Goal: Information Seeking & Learning: Learn about a topic

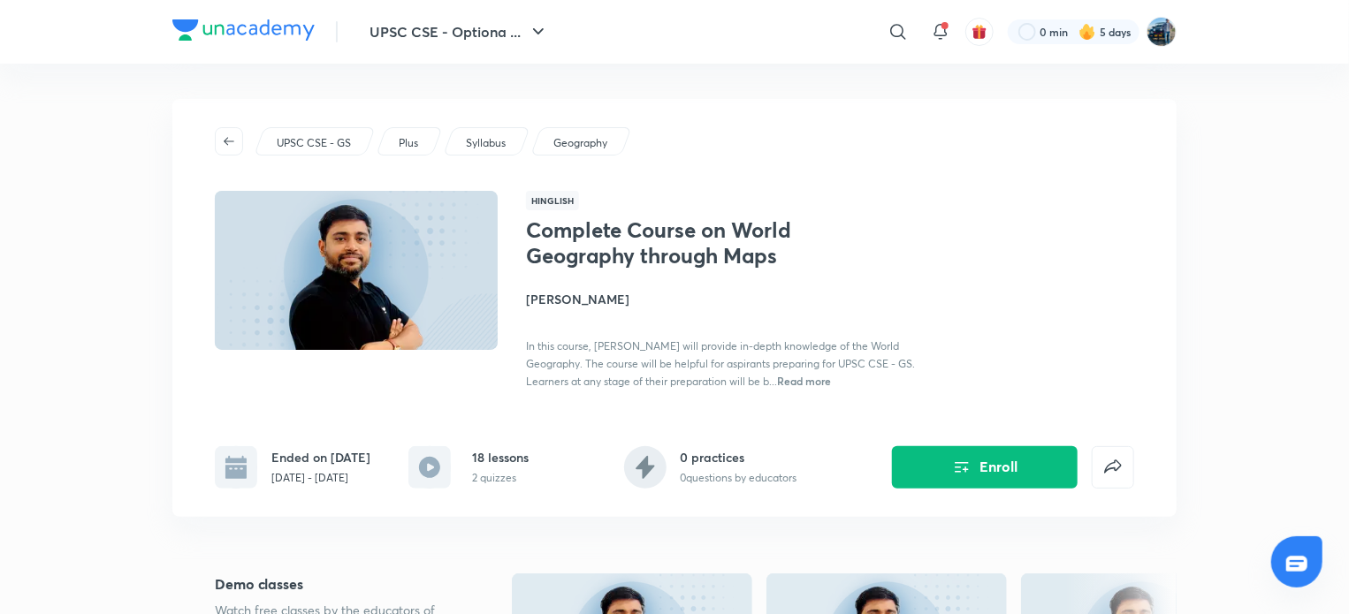
scroll to position [294, 0]
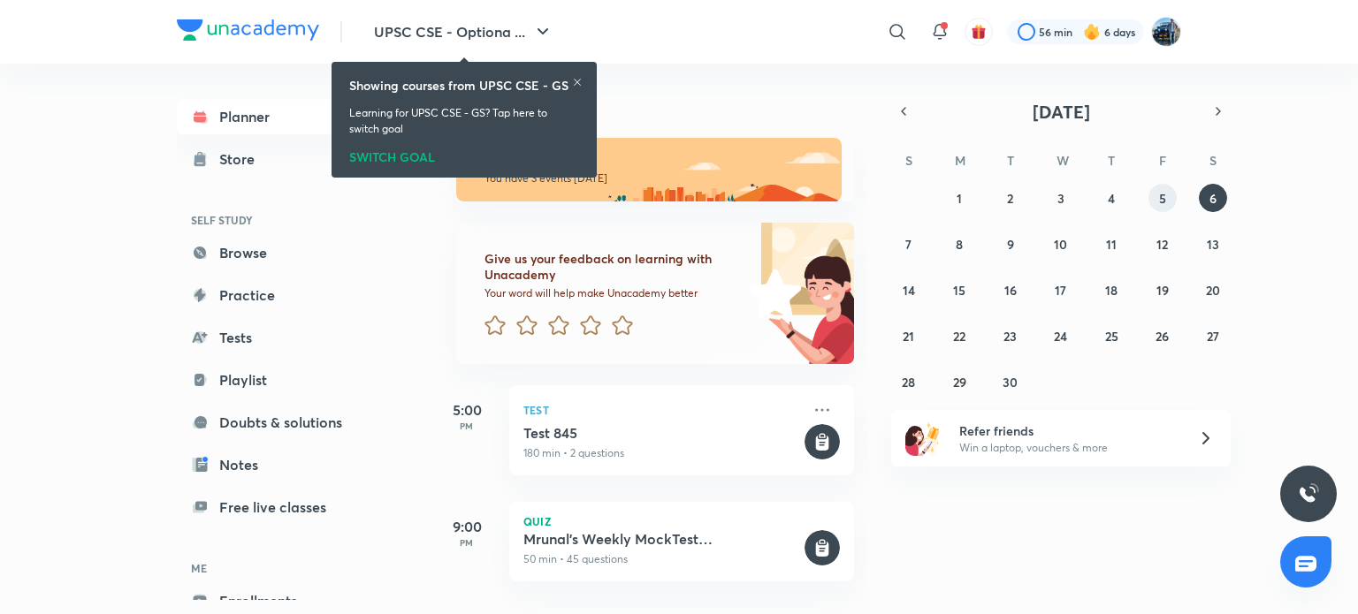
click at [1156, 210] on button "5" at bounding box center [1162, 198] width 28 height 28
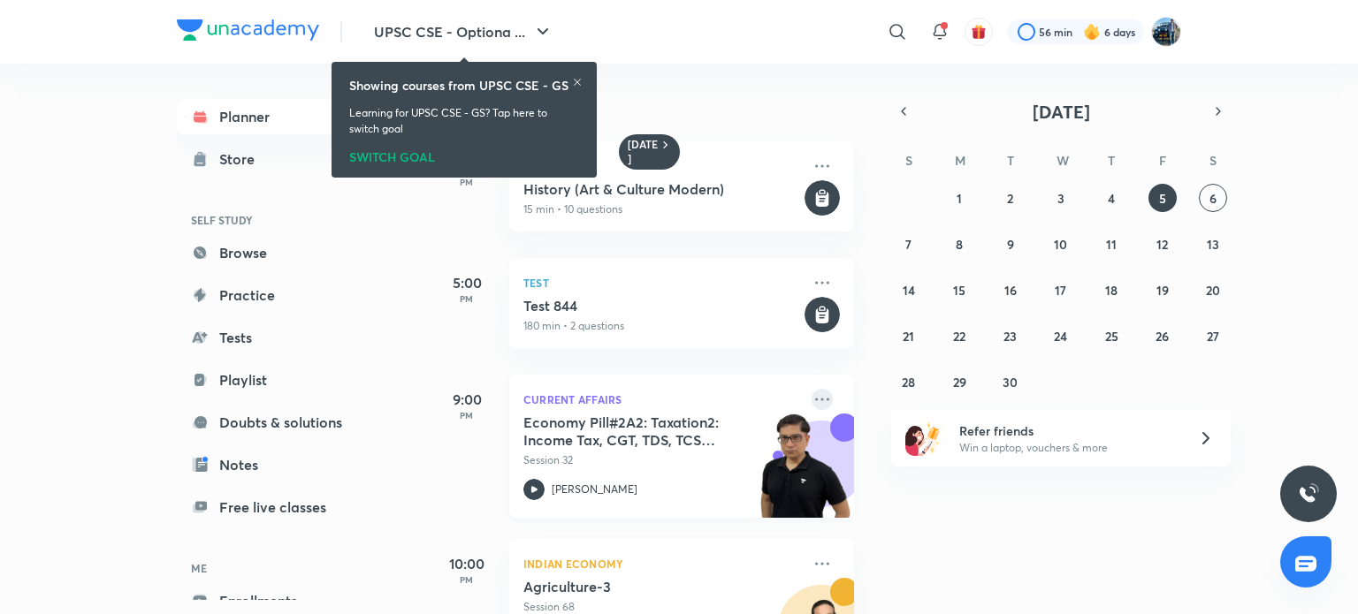
click at [812, 400] on icon at bounding box center [822, 399] width 21 height 21
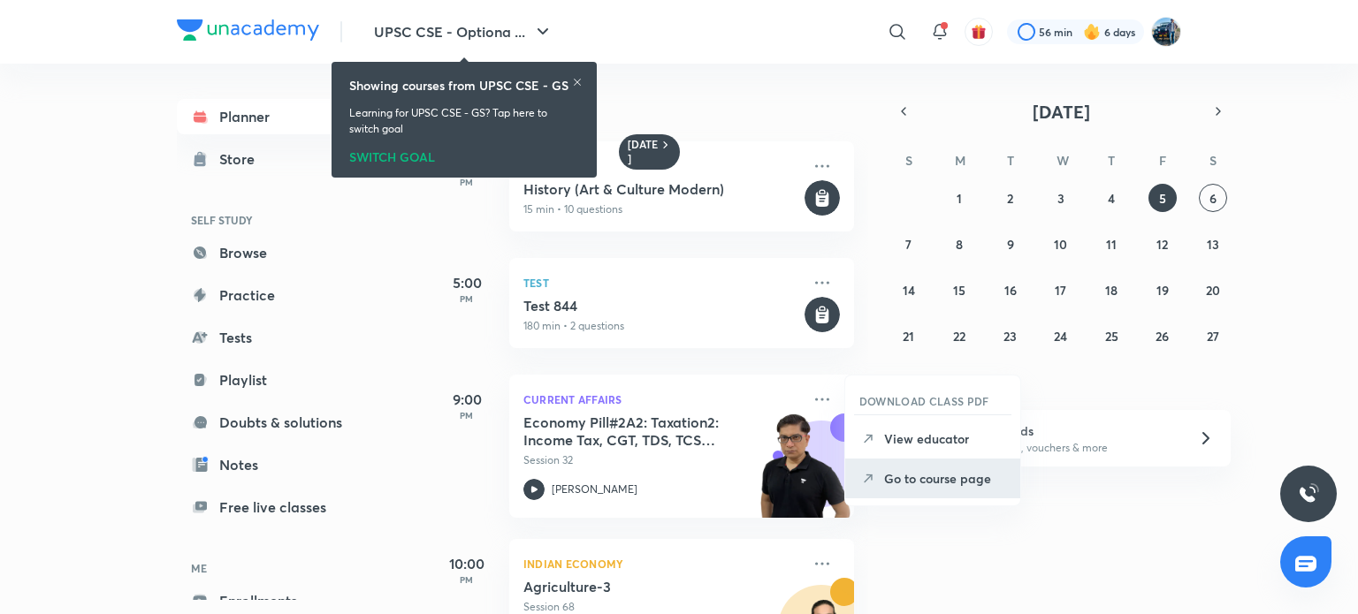
click at [909, 481] on p "Go to course page" at bounding box center [945, 478] width 122 height 19
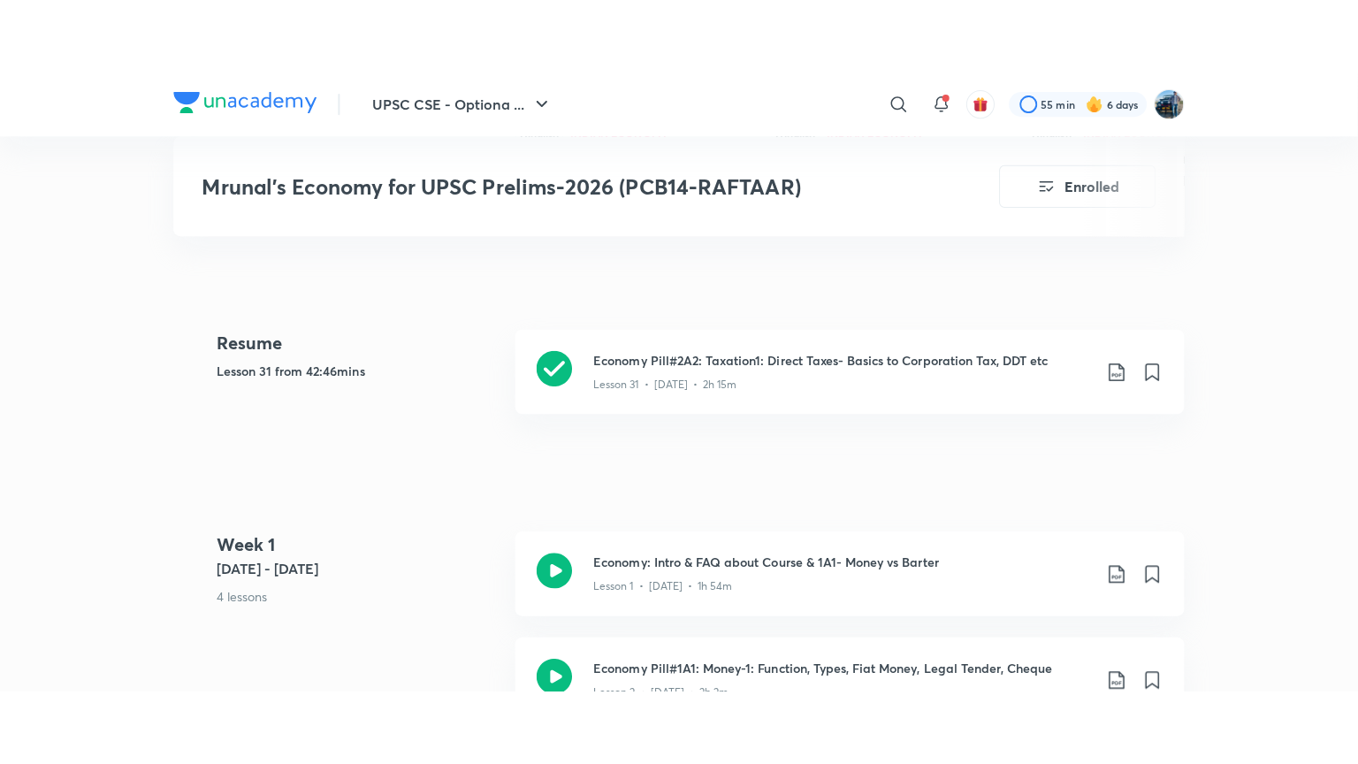
scroll to position [693, 0]
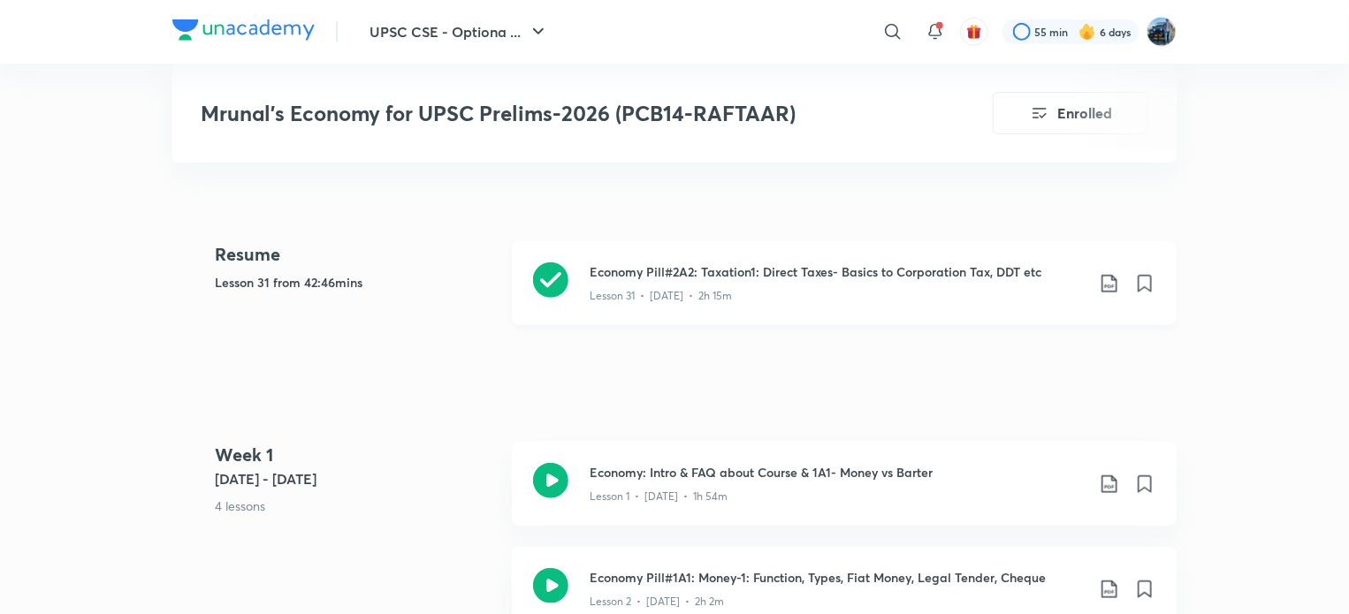
click at [912, 298] on div "Lesson 31 • [DATE] • 2h 15m" at bounding box center [837, 292] width 495 height 23
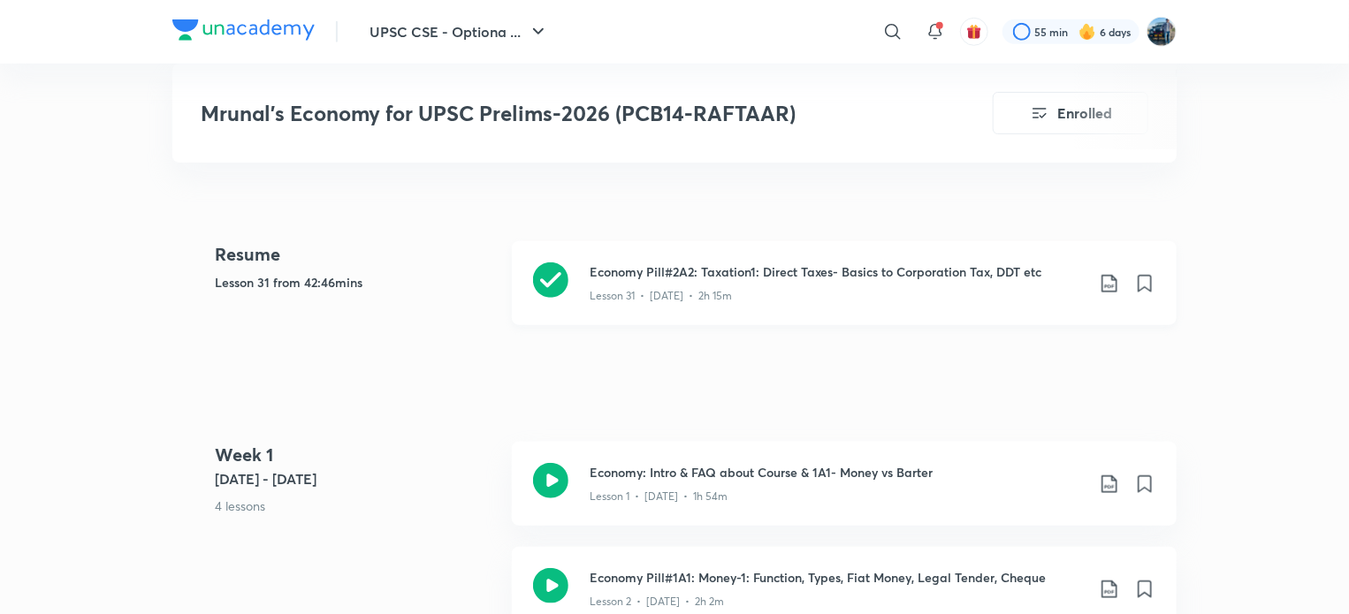
click at [912, 298] on div "Lesson 31 • [DATE] • 2h 15m" at bounding box center [837, 292] width 495 height 23
